Goal: Information Seeking & Learning: Learn about a topic

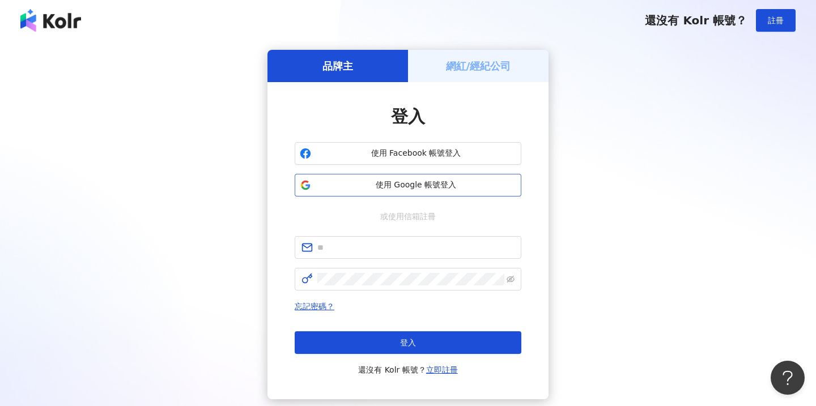
click at [407, 181] on span "使用 Google 帳號登入" at bounding box center [416, 185] width 201 height 11
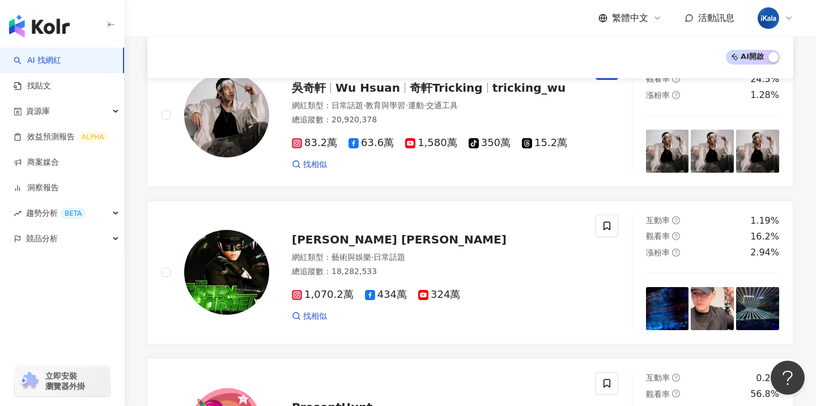
scroll to position [161, 0]
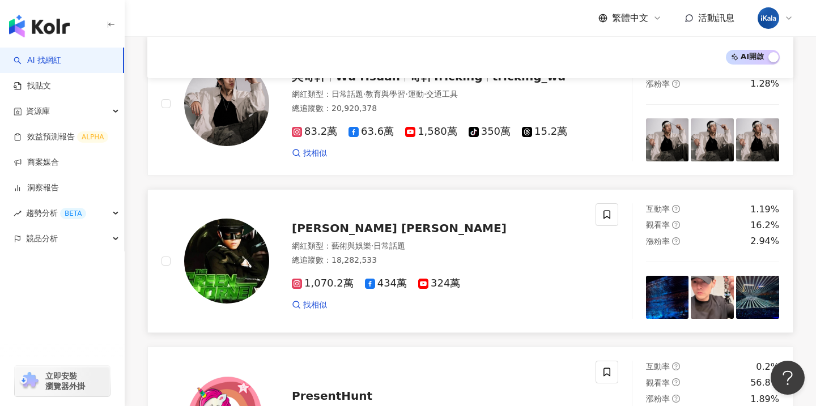
click at [407, 227] on div "[PERSON_NAME] [PERSON_NAME]" at bounding box center [437, 228] width 290 height 16
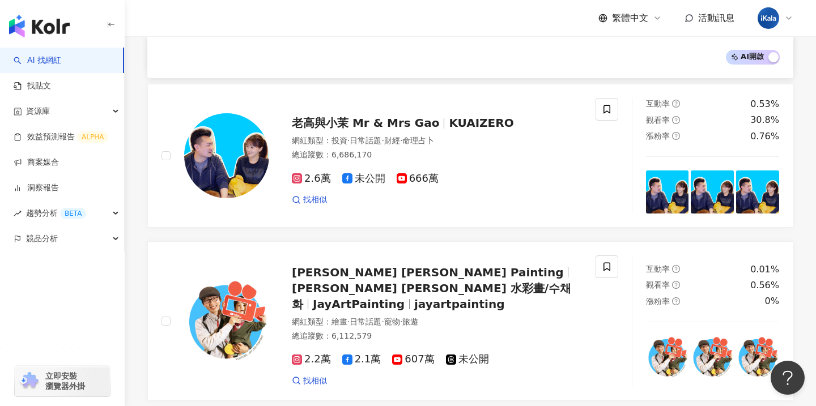
scroll to position [1367, 0]
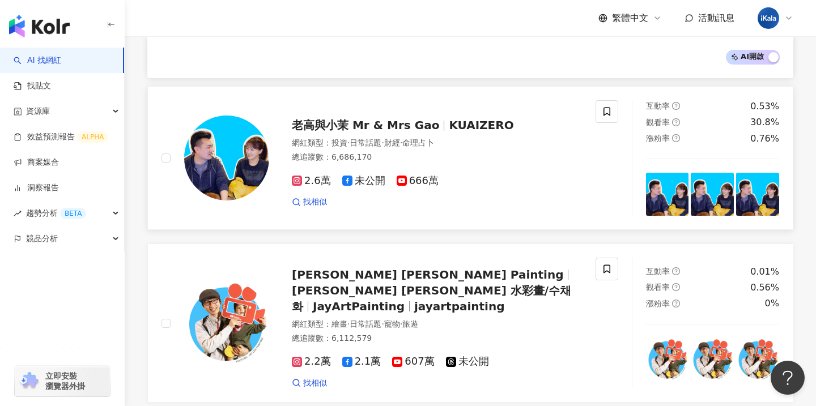
click at [485, 139] on div "網紅類型 ： 投資 · 日常話題 · 財經 · 命理占卜" at bounding box center [437, 143] width 290 height 11
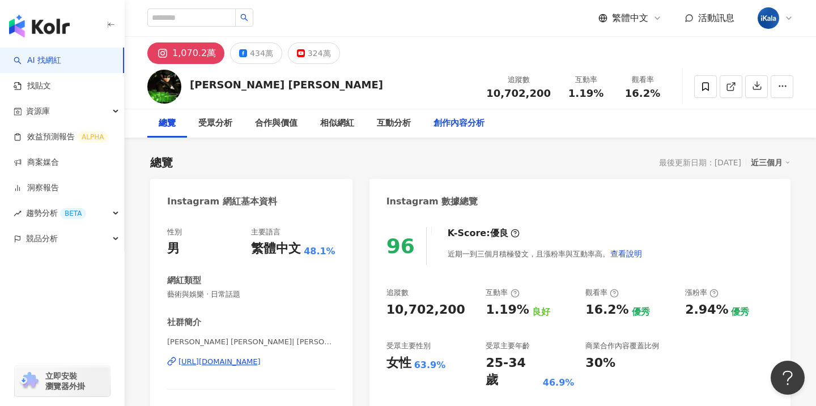
click at [477, 128] on div "創作內容分析" at bounding box center [459, 124] width 51 height 14
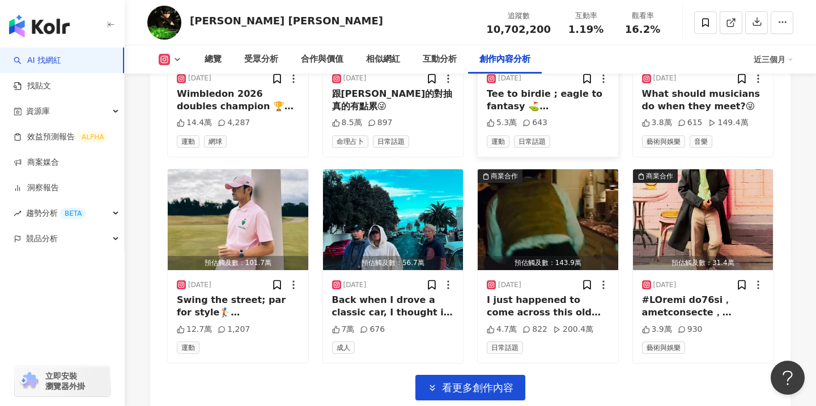
scroll to position [4070, 0]
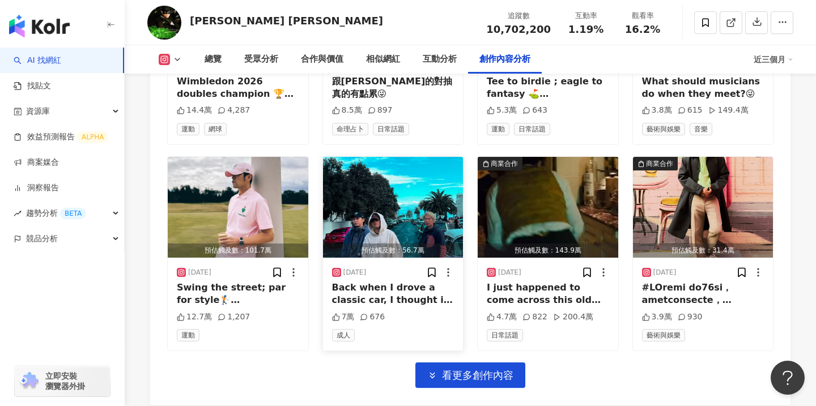
click at [410, 282] on div "Back when I drove a classic car, I thought it looked pretty classy on a young p…" at bounding box center [393, 295] width 122 height 26
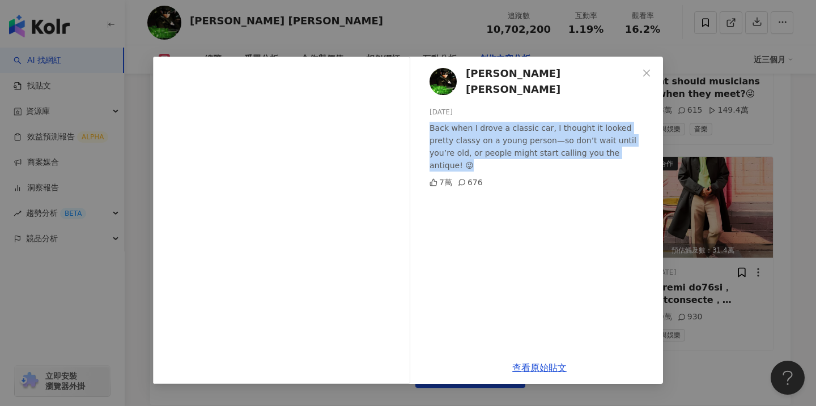
drag, startPoint x: 428, startPoint y: 119, endPoint x: 614, endPoint y: 148, distance: 188.7
click at [614, 148] on div "[PERSON_NAME] [PERSON_NAME][DATE] Back when I drove a classic car, I thought it…" at bounding box center [539, 204] width 247 height 295
copy div "Back when I drove a classic car, I thought it looked pretty classy on a young p…"
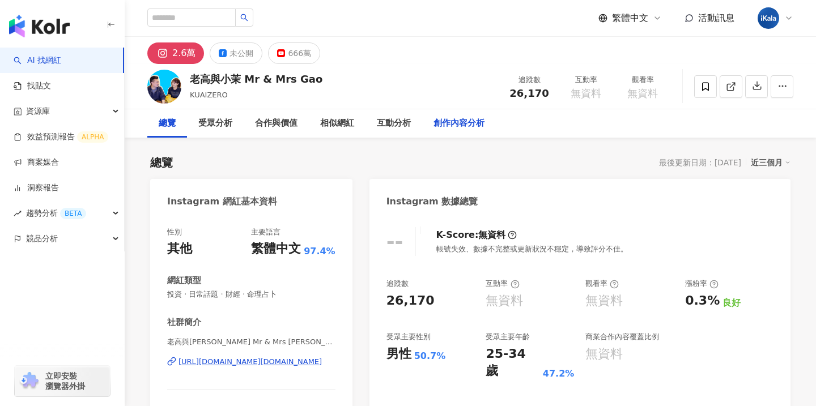
click at [470, 129] on div "創作內容分析" at bounding box center [459, 124] width 51 height 14
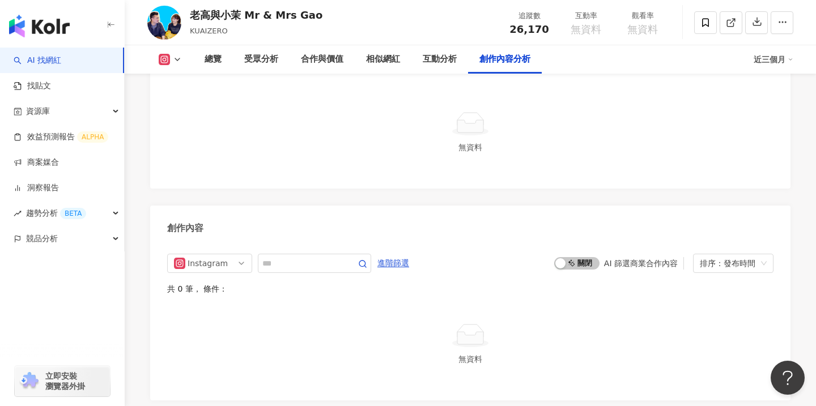
scroll to position [3169, 0]
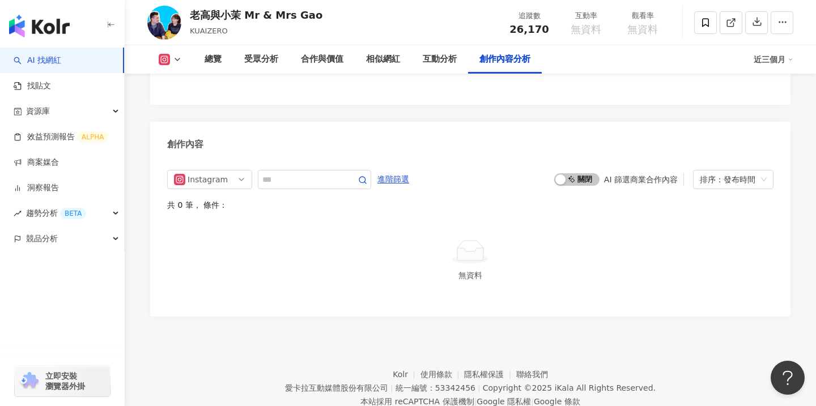
click at [172, 56] on button at bounding box center [170, 59] width 46 height 11
click at [173, 105] on button "未公開" at bounding box center [188, 107] width 68 height 16
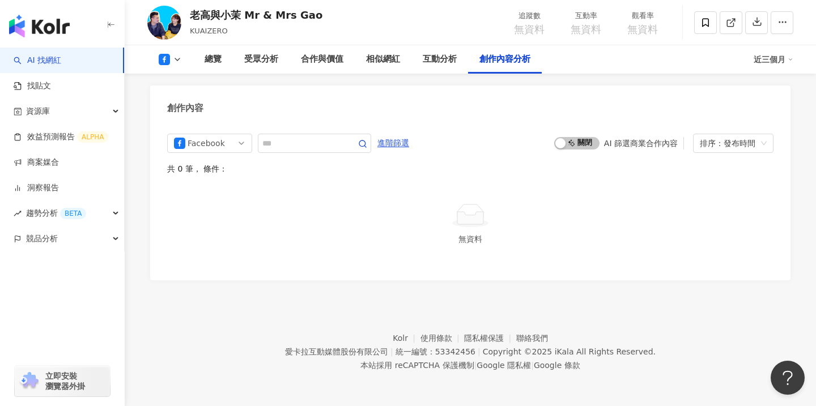
scroll to position [2395, 0]
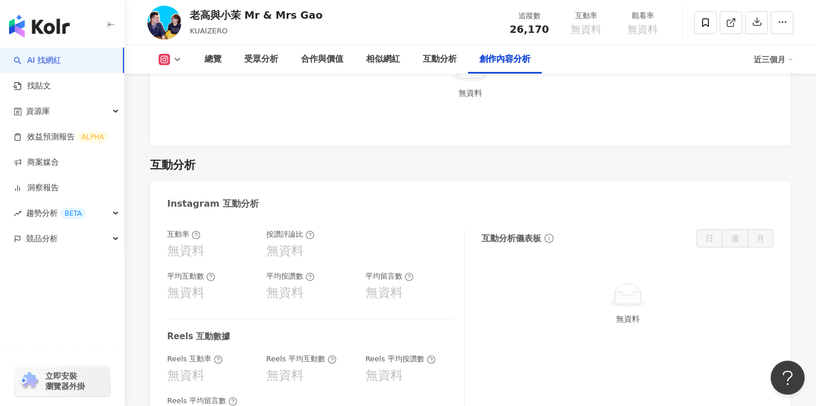
scroll to position [2984, 0]
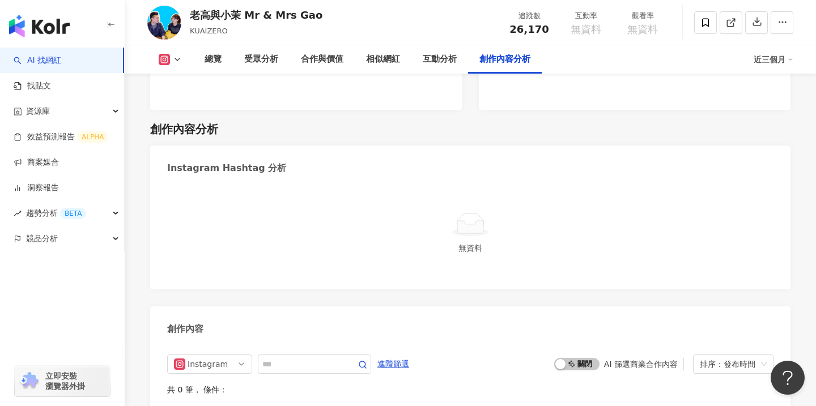
click at [61, 61] on link "AI 找網紅" at bounding box center [38, 60] width 48 height 11
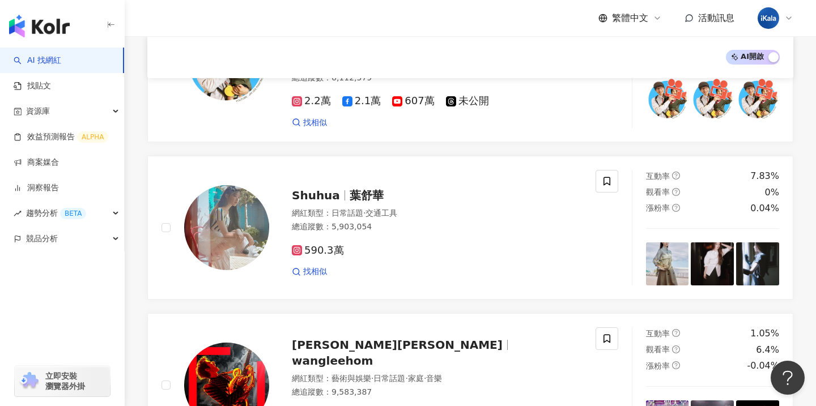
scroll to position [1922, 0]
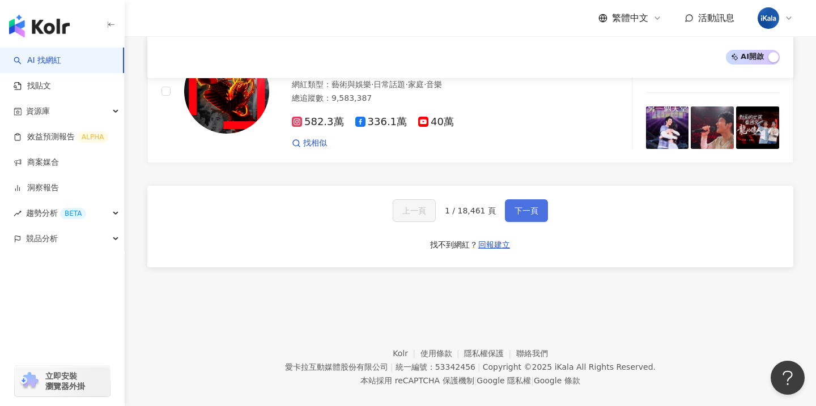
click at [515, 206] on span "下一頁" at bounding box center [527, 210] width 24 height 9
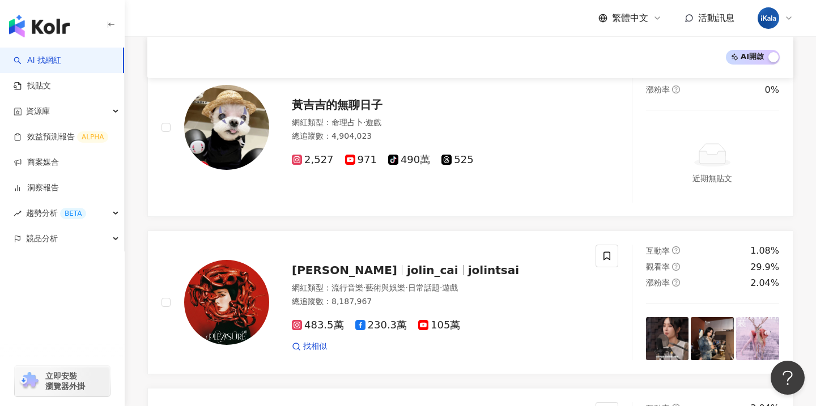
scroll to position [791, 0]
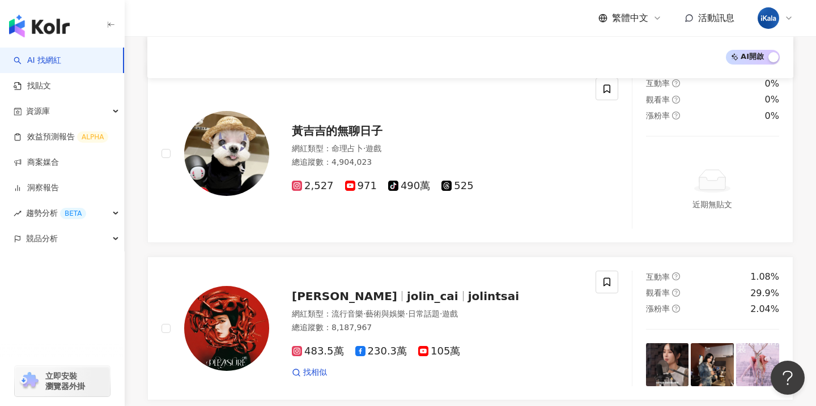
click at [55, 28] on img "button" at bounding box center [39, 26] width 61 height 23
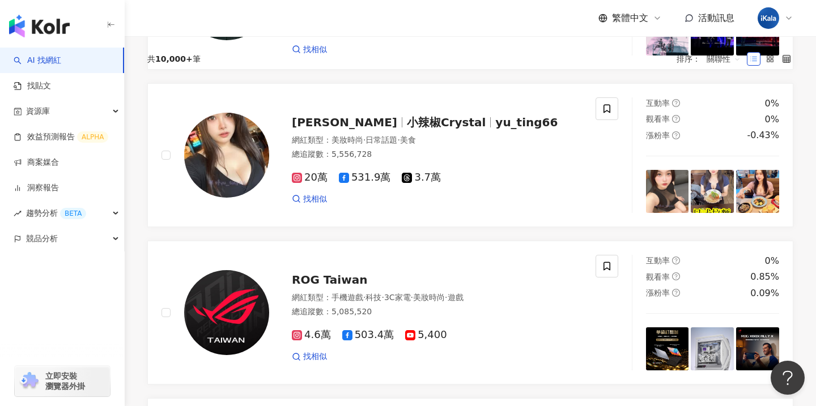
scroll to position [0, 0]
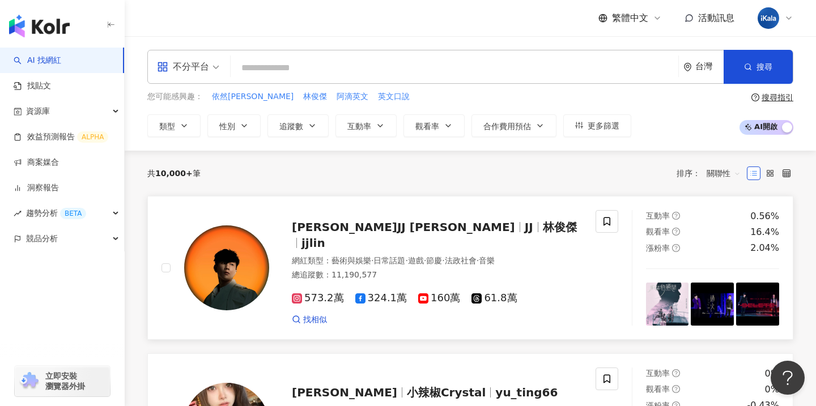
click at [430, 241] on div "林俊傑JJ Lin JJ 林俊傑 jjlin" at bounding box center [437, 235] width 290 height 32
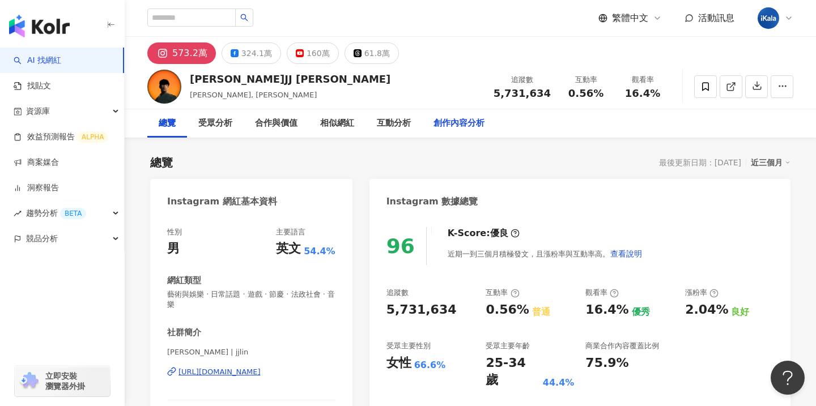
click at [458, 124] on div "創作內容分析" at bounding box center [459, 124] width 51 height 14
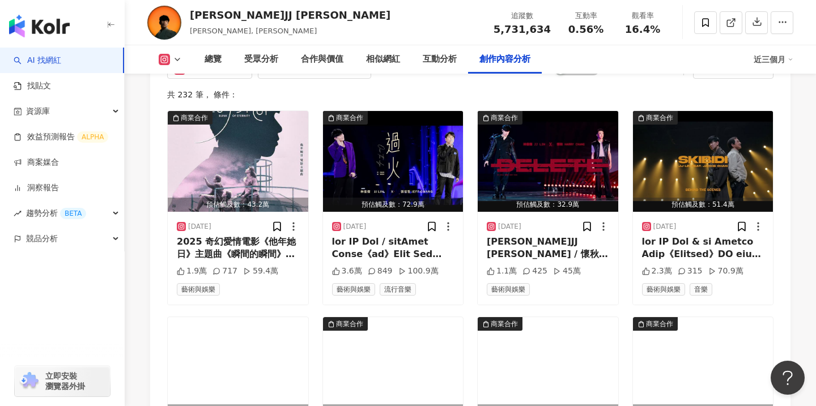
scroll to position [3801, 0]
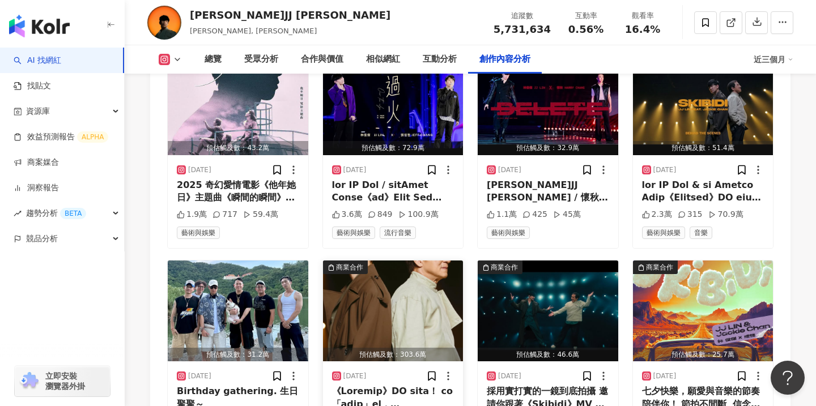
click at [401, 385] on div at bounding box center [393, 398] width 122 height 26
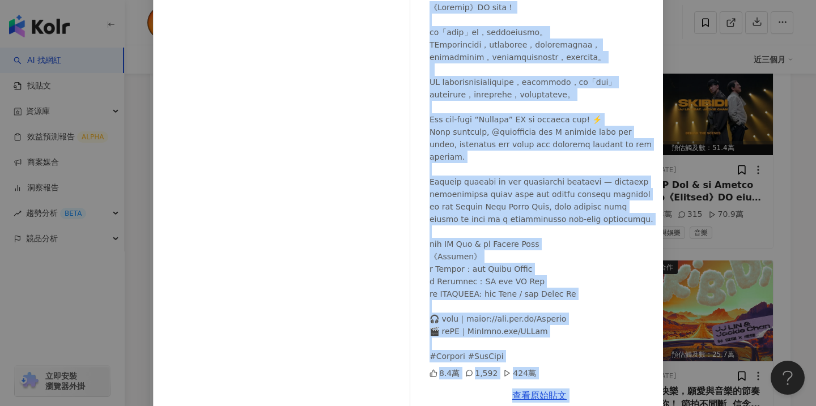
scroll to position [102, 0]
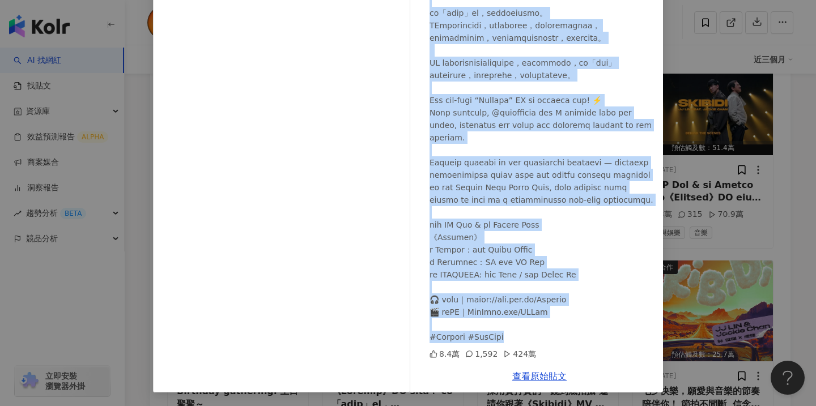
drag, startPoint x: 430, startPoint y: 122, endPoint x: 588, endPoint y: 337, distance: 266.8
click at [588, 337] on div at bounding box center [542, 163] width 224 height 362
copy div "《Skibidi》MV 精彩巨獻！ 採用「一鏡到底」拍攝，完整呈現最真實的臨場感。 JJ林俊傑和成龍傾力合作，像是突破重圍的勇者，在混亂中找到屬於自己的光，一…"
